Goal: Find specific page/section: Find specific page/section

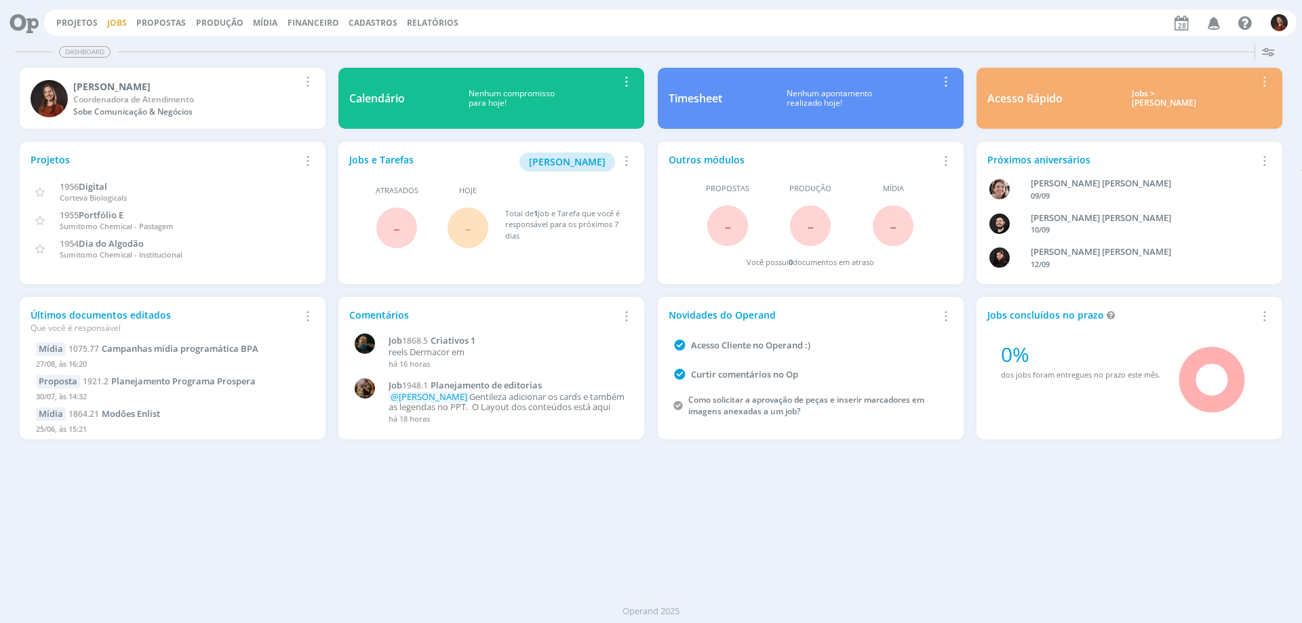
click at [107, 26] on link "Jobs" at bounding box center [117, 23] width 20 height 12
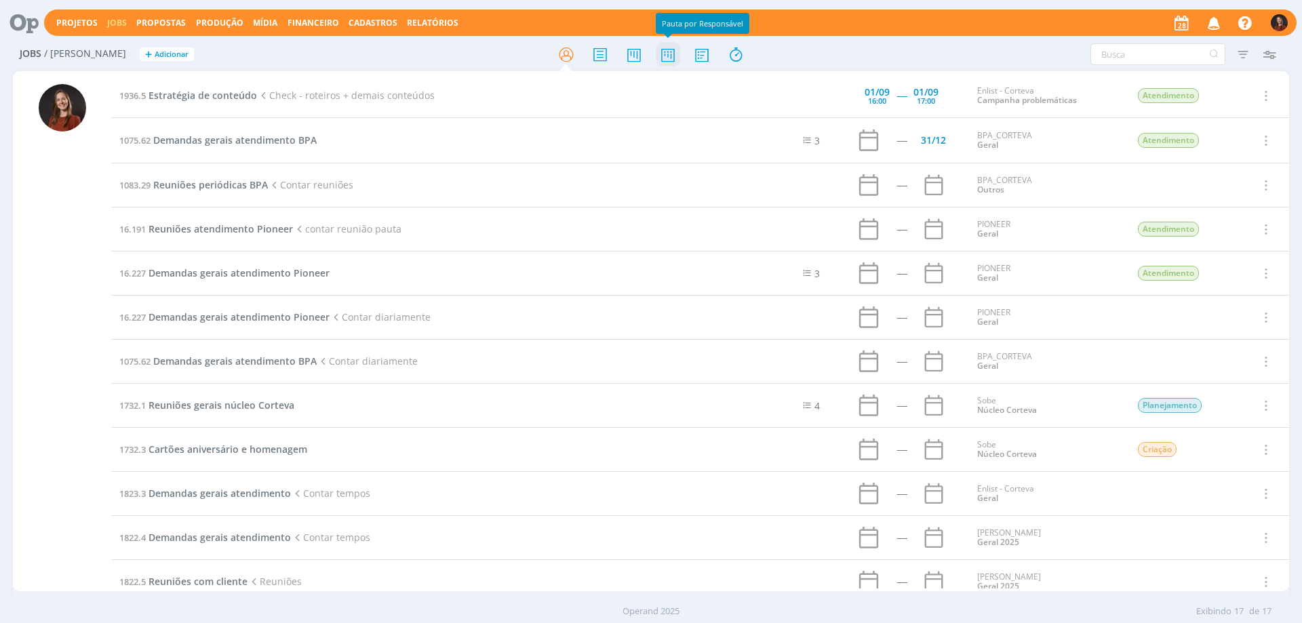
click at [667, 52] on icon at bounding box center [668, 54] width 24 height 26
